Goal: Information Seeking & Learning: Stay updated

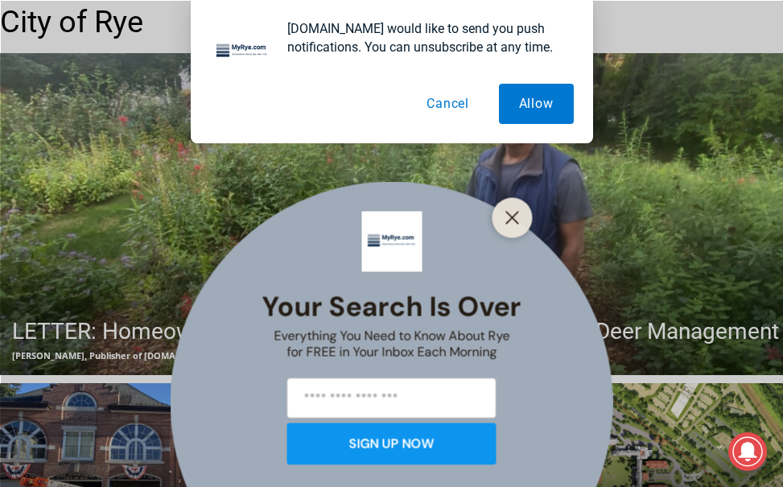
click at [454, 102] on button "Cancel" at bounding box center [447, 104] width 83 height 40
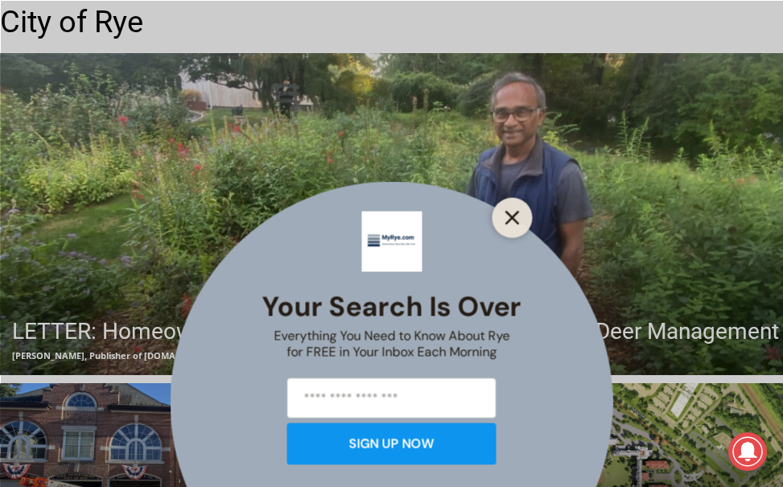
click at [517, 215] on icon "Close" at bounding box center [512, 217] width 14 height 14
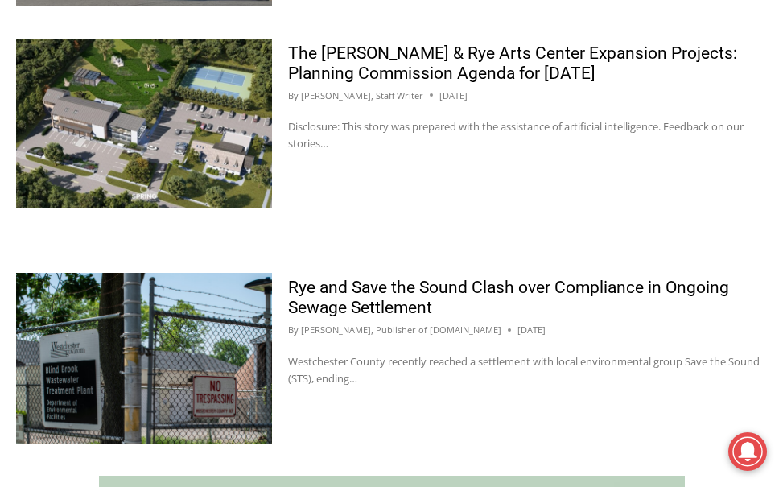
scroll to position [1420, 0]
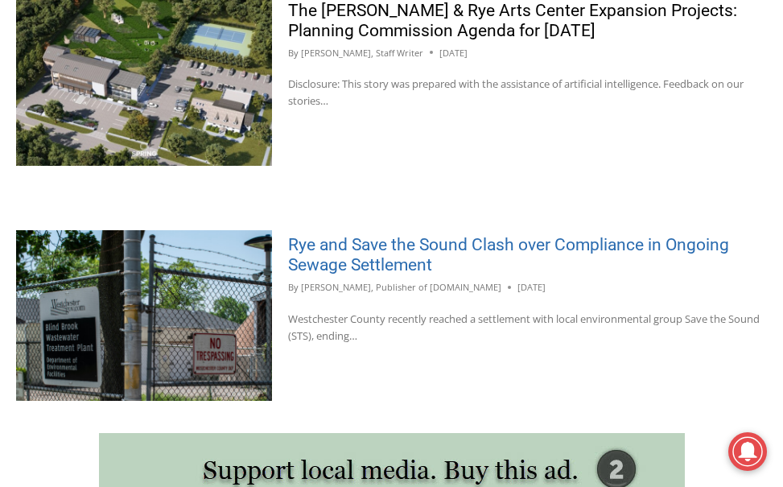
click at [398, 245] on link "Rye and Save the Sound Clash over Compliance in Ongoing Sewage Settlement" at bounding box center [508, 254] width 441 height 39
click at [384, 249] on link "Rye and Save the Sound Clash over Compliance in Ongoing Sewage Settlement" at bounding box center [508, 254] width 441 height 39
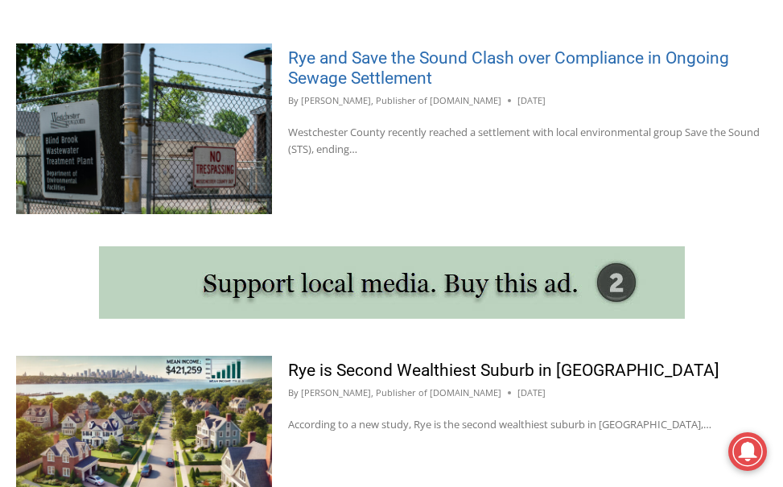
scroll to position [1730, 0]
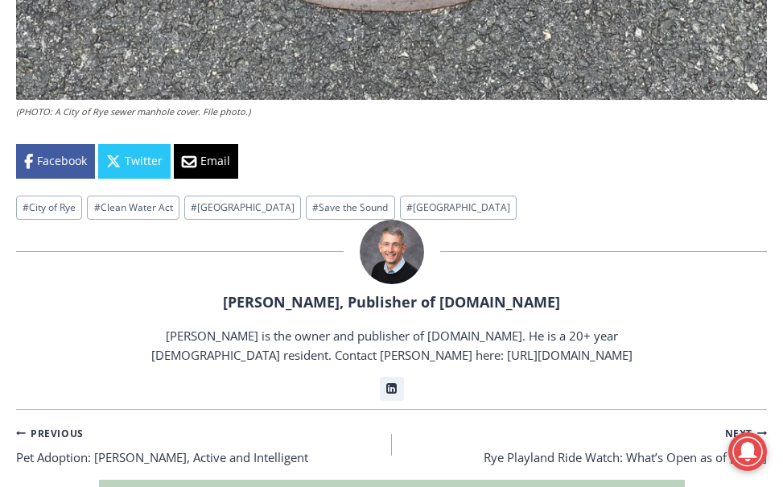
scroll to position [3863, 0]
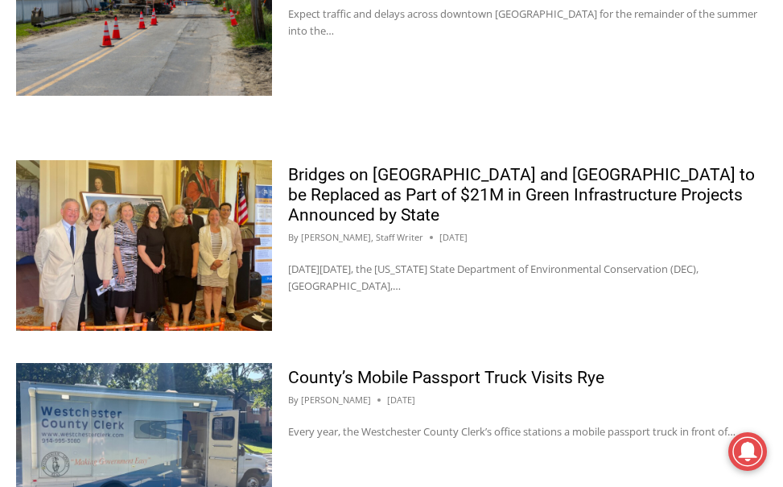
scroll to position [3024, 0]
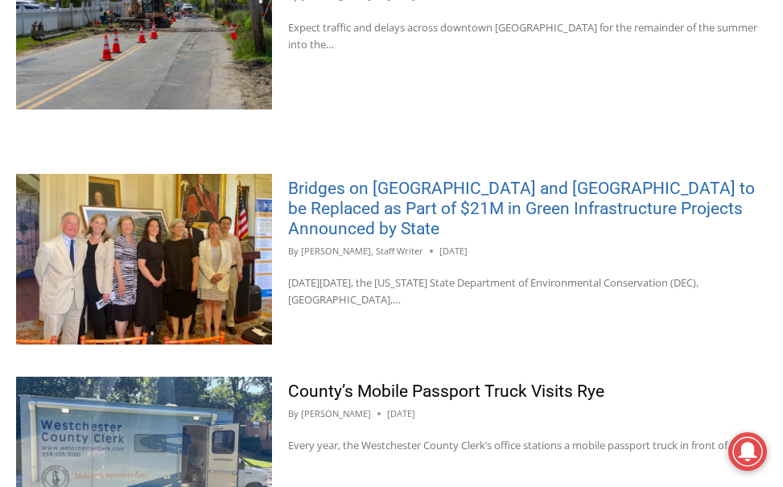
click at [444, 201] on link "Bridges on Oakland Avenue and Playland Parkway to be Replaced as Part of $21M i…" at bounding box center [521, 209] width 467 height 60
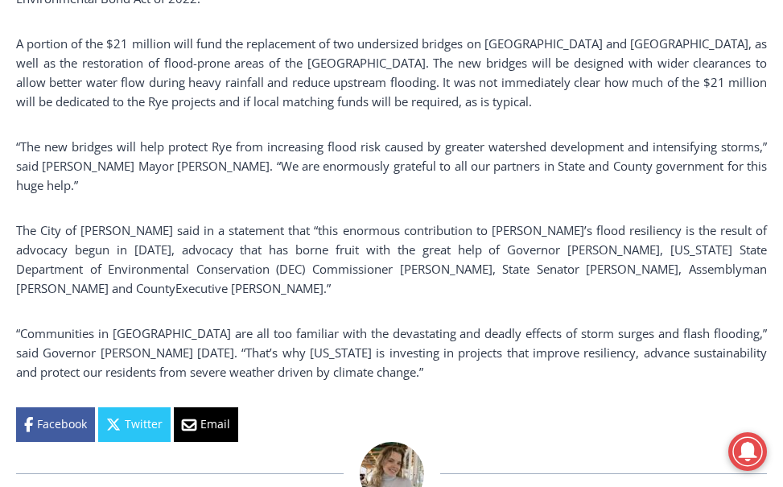
scroll to position [1368, 0]
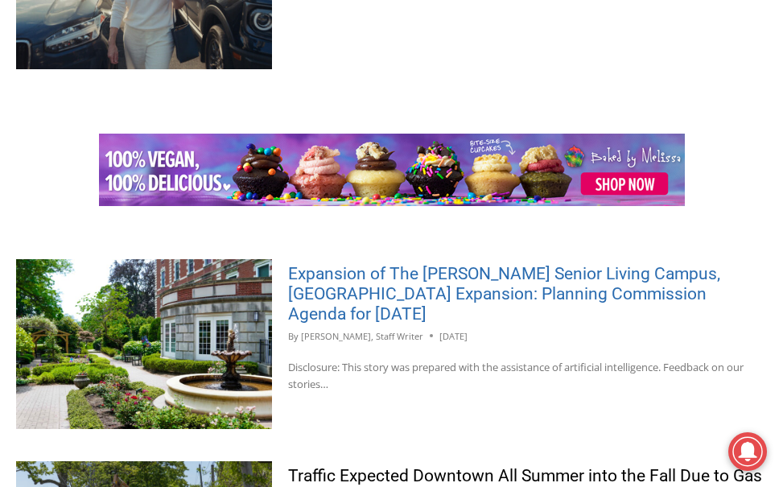
scroll to position [2541, 0]
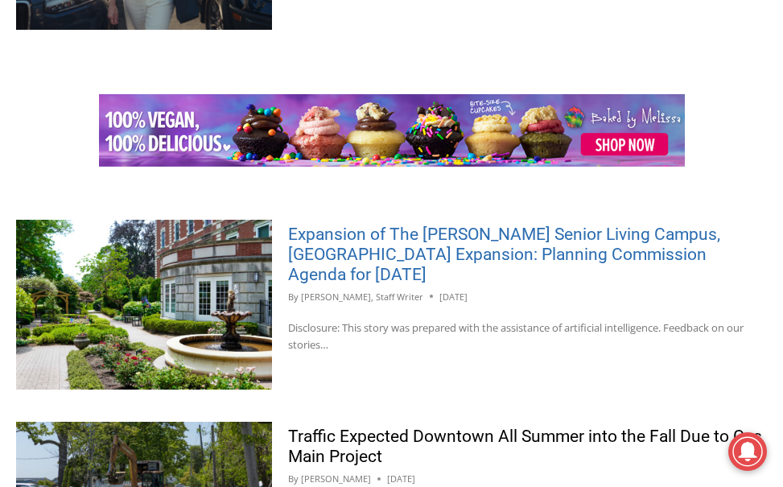
click at [460, 237] on link "Expansion of The Osborn Senior Living Campus, Rye Arts Center Expansion: Planni…" at bounding box center [504, 255] width 432 height 60
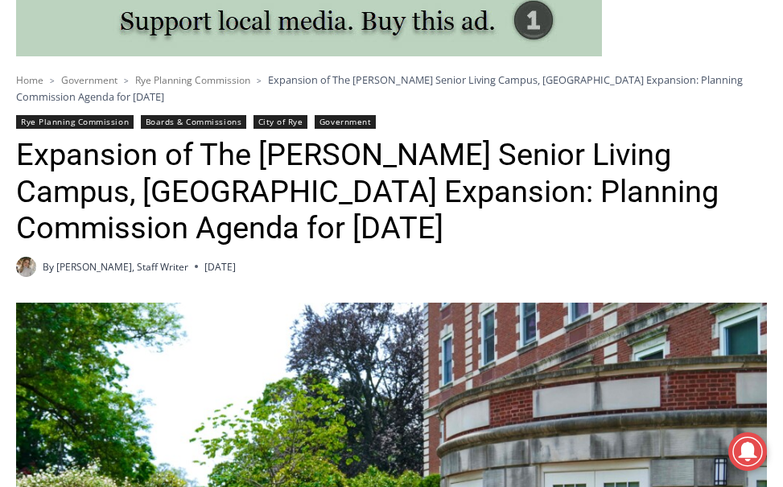
scroll to position [322, 0]
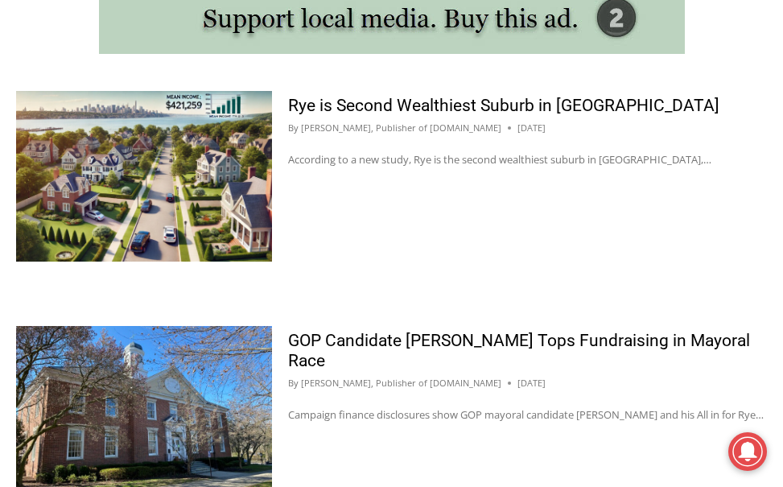
scroll to position [1978, 0]
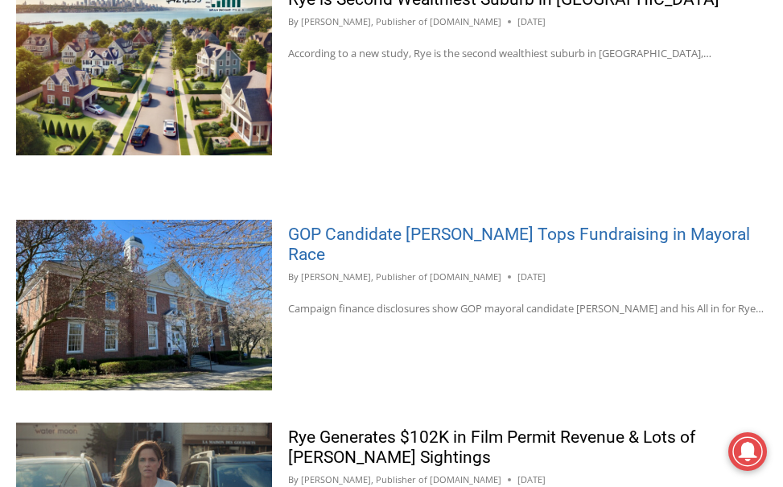
click at [469, 235] on link "GOP Candidate [PERSON_NAME] Tops Fundraising in Mayoral Race" at bounding box center [519, 244] width 462 height 39
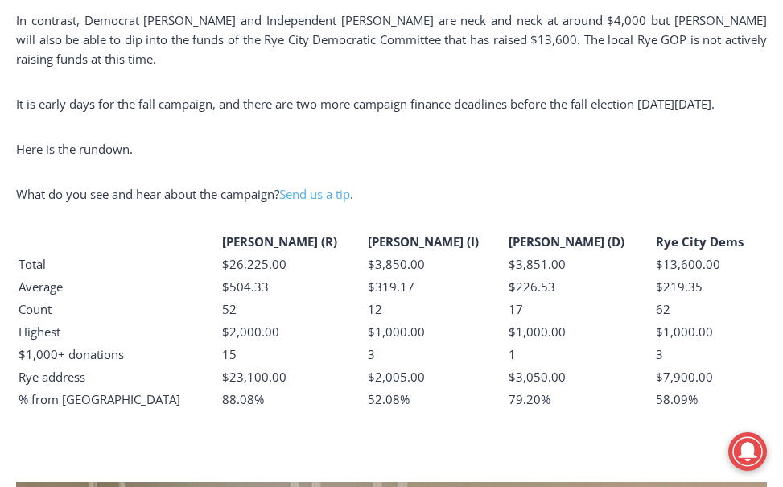
scroll to position [1288, 0]
